Goal: Task Accomplishment & Management: Use online tool/utility

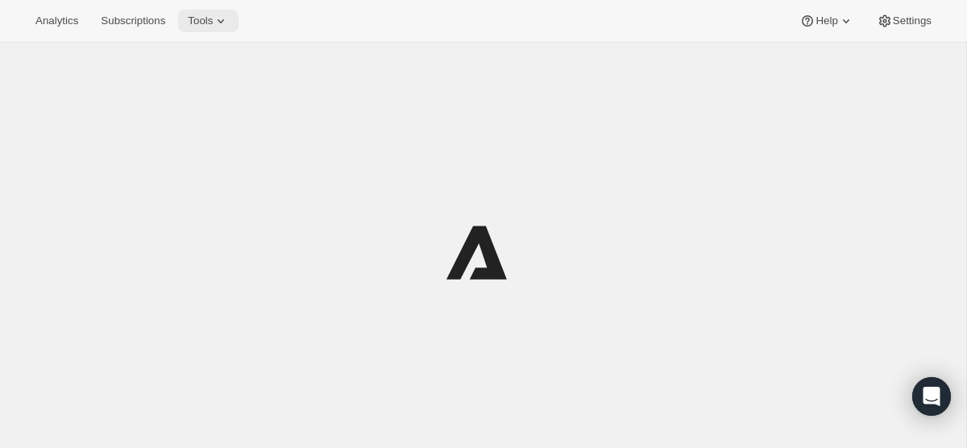
click at [222, 12] on button "Tools" at bounding box center [208, 21] width 60 height 23
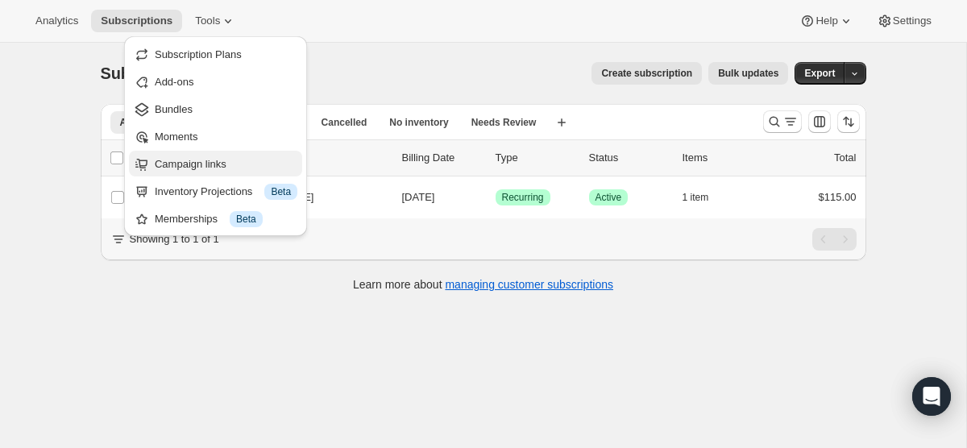
click at [197, 165] on span "Campaign links" at bounding box center [191, 164] width 72 height 12
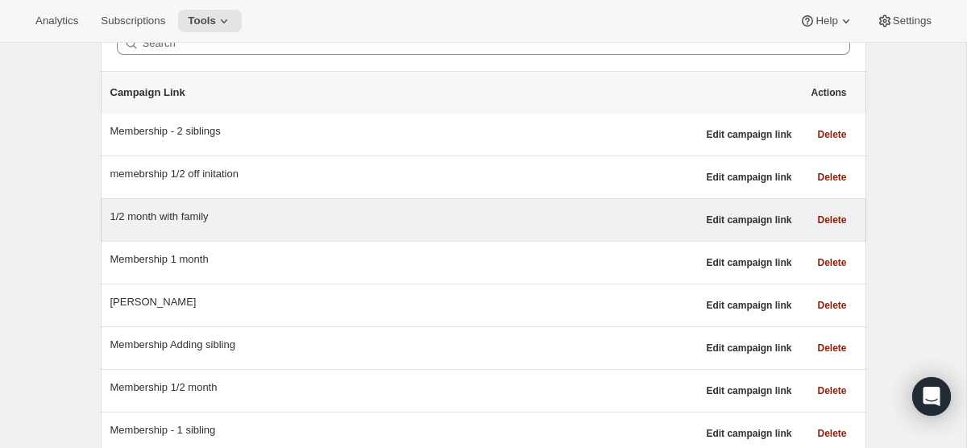
scroll to position [137, 0]
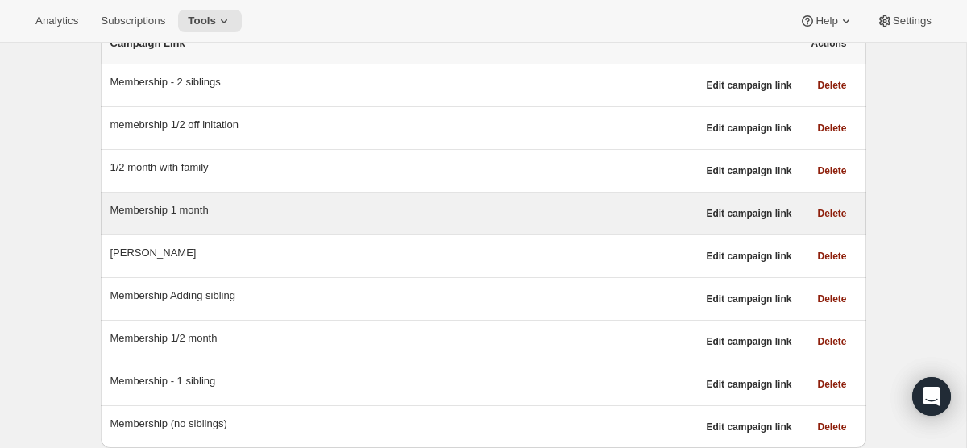
click at [629, 212] on div "Membership 1 month" at bounding box center [403, 210] width 587 height 16
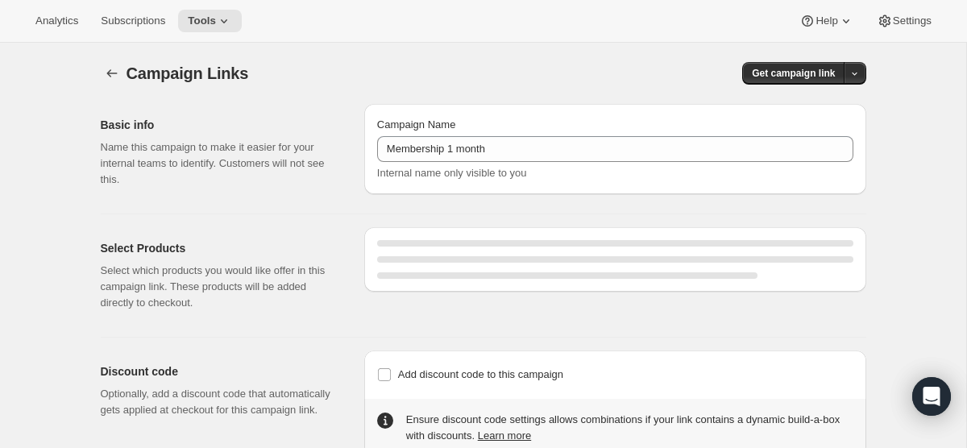
select select "gid://shopify/SellingPlan/5338071286"
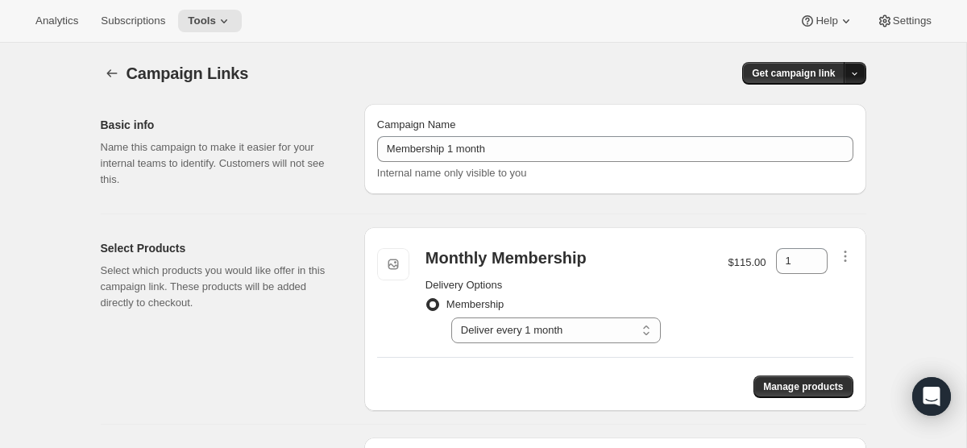
click at [853, 74] on icon "button" at bounding box center [855, 74] width 10 height 10
click at [837, 102] on span "Copy Link" at bounding box center [833, 107] width 47 height 12
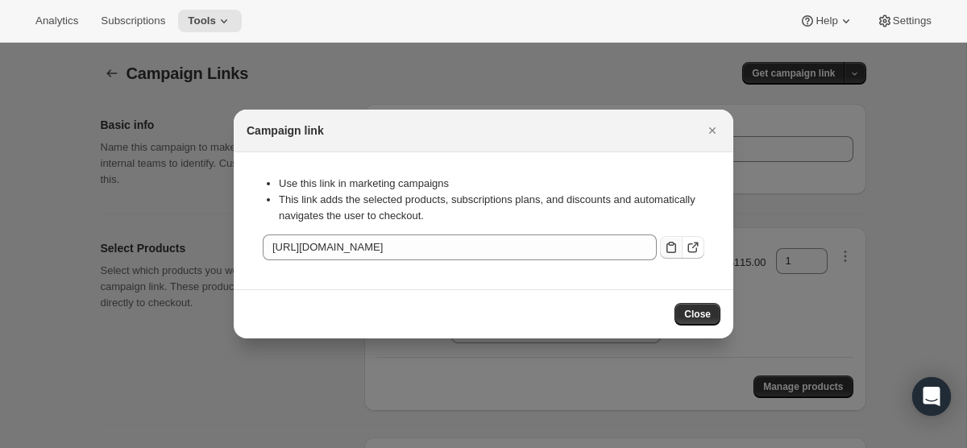
click at [667, 247] on icon ":r1m:" at bounding box center [672, 247] width 10 height 11
click at [717, 121] on button "Close" at bounding box center [712, 130] width 23 height 23
